Goal: Contribute content: Contribute content

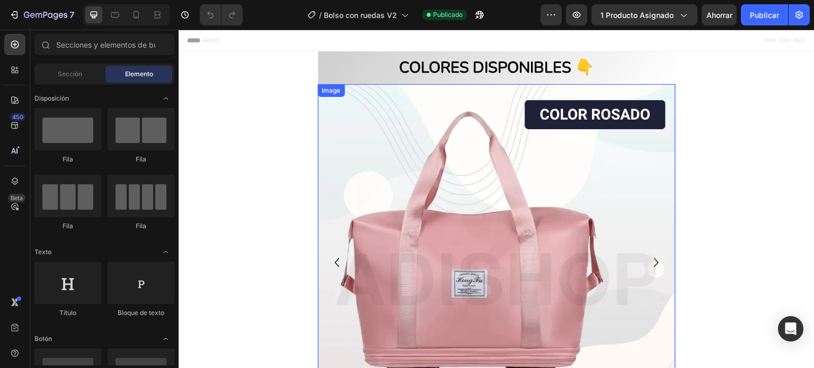
click at [327, 92] on div "Image" at bounding box center [331, 91] width 23 height 10
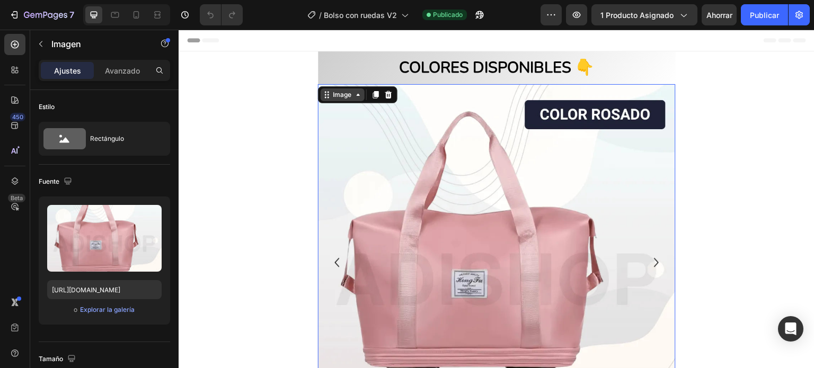
click at [349, 98] on div "Image" at bounding box center [342, 95] width 23 height 10
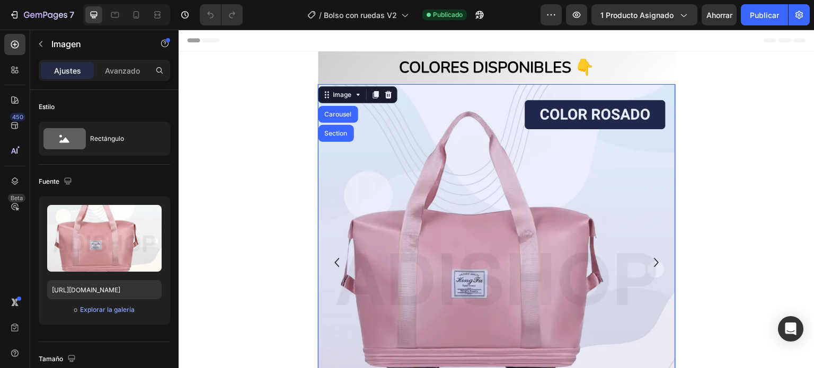
click at [341, 112] on div "Carousel" at bounding box center [338, 114] width 31 height 6
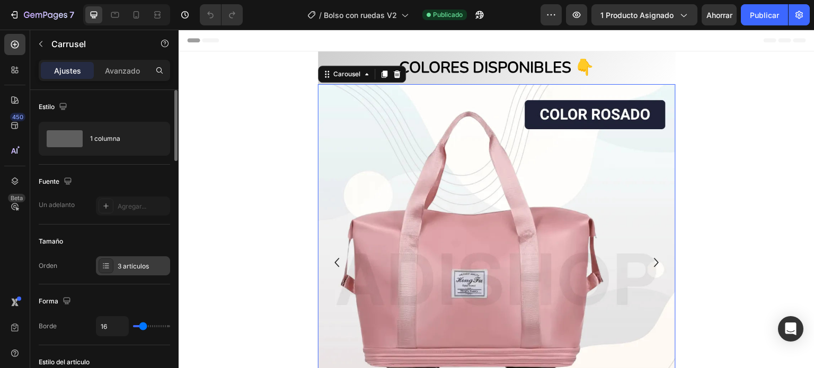
click at [128, 262] on div "3 artículos" at bounding box center [143, 267] width 50 height 10
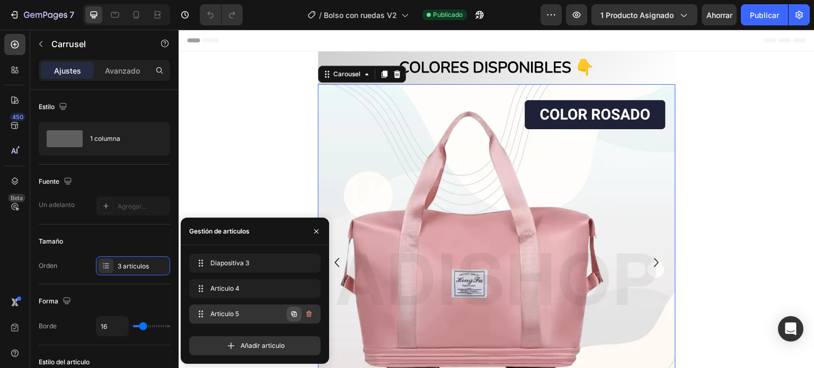
click at [294, 313] on icon "button" at bounding box center [294, 314] width 8 height 8
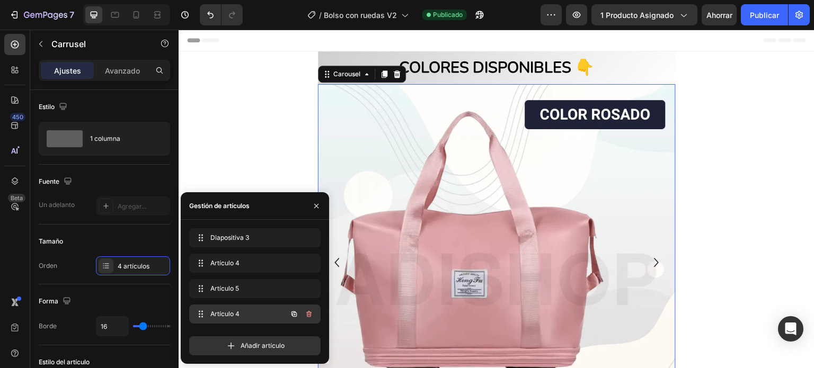
click at [240, 317] on span "Artículo 4" at bounding box center [240, 315] width 60 height 10
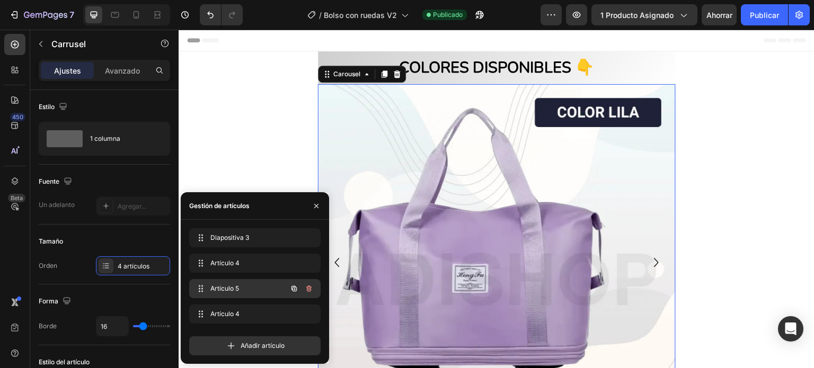
click at [250, 288] on span "Artículo 5" at bounding box center [240, 289] width 60 height 10
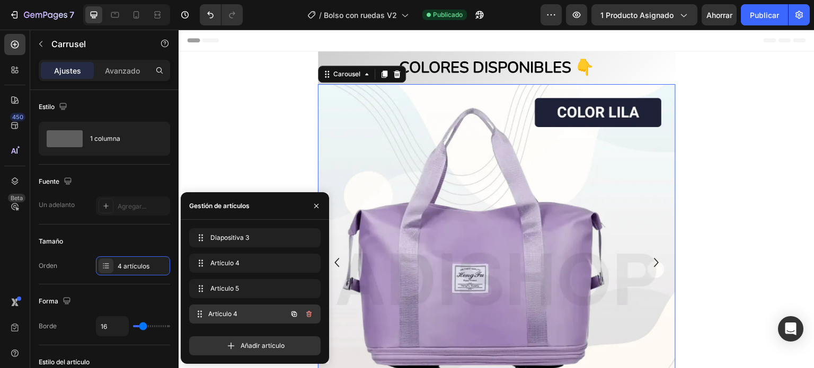
click at [235, 312] on font "Artículo 4" at bounding box center [222, 314] width 29 height 8
click at [477, 273] on img at bounding box center [497, 263] width 358 height 358
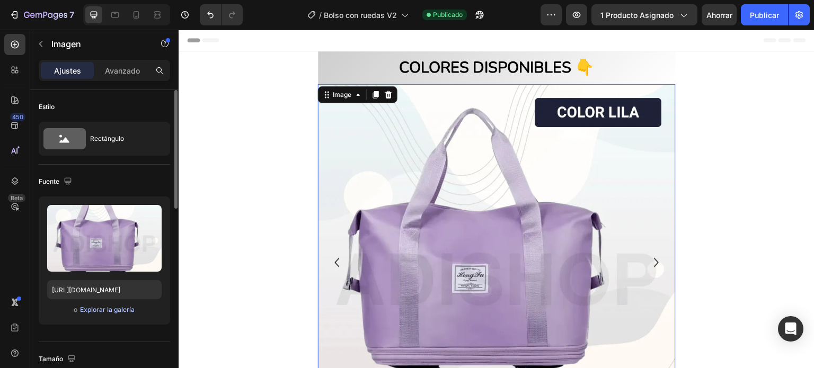
click at [107, 310] on font "Explorar la galería" at bounding box center [107, 310] width 55 height 8
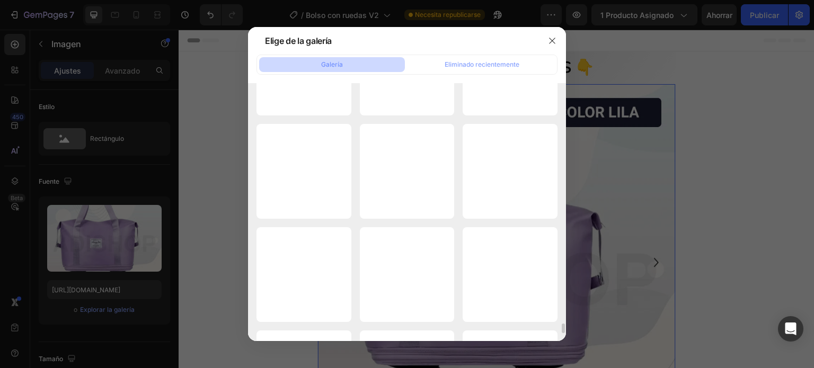
scroll to position [6209, 0]
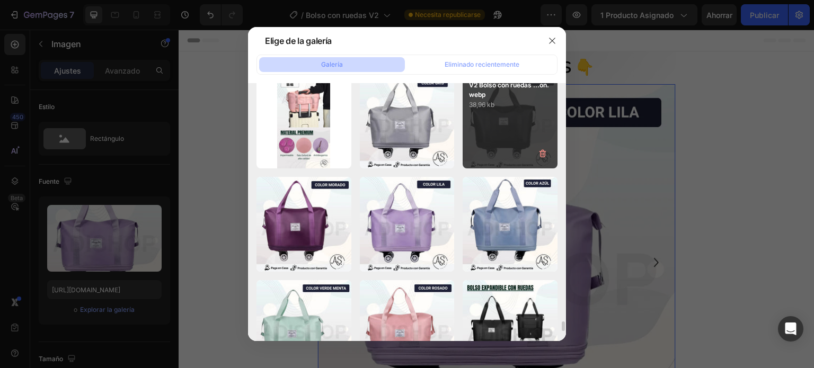
click at [505, 121] on div "V2 Bolso con ruedas ...on.webp 38,96 kb" at bounding box center [510, 121] width 95 height 95
type input "[URL][DOMAIN_NAME]"
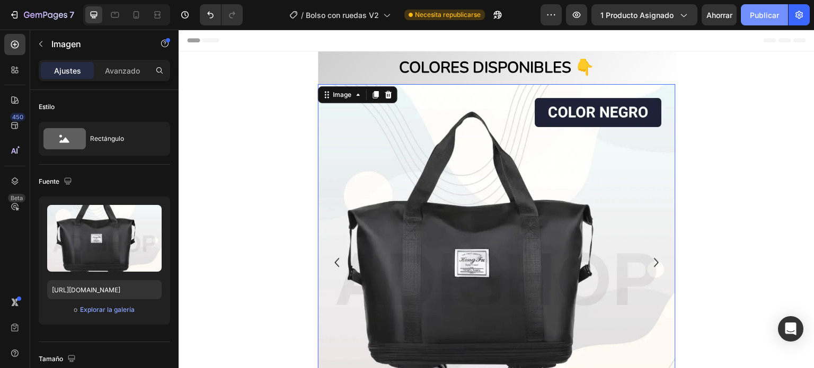
click at [767, 14] on font "Publicar" at bounding box center [764, 15] width 29 height 9
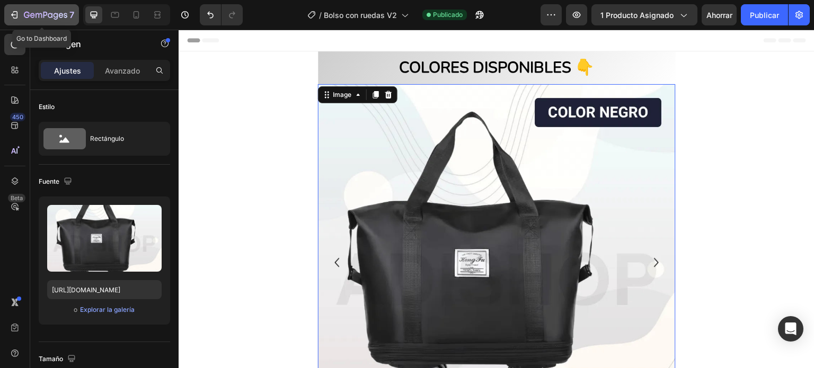
click at [13, 10] on icon "button" at bounding box center [14, 15] width 11 height 11
